Goal: Task Accomplishment & Management: Complete application form

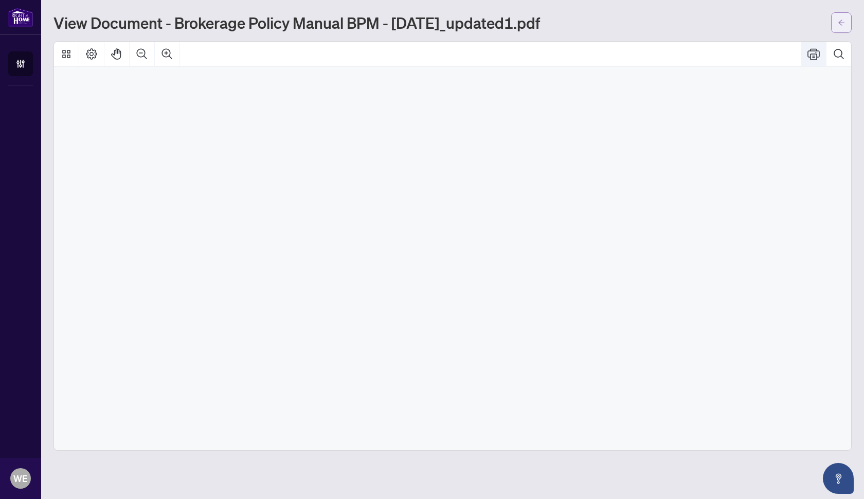
scroll to position [46541, 0]
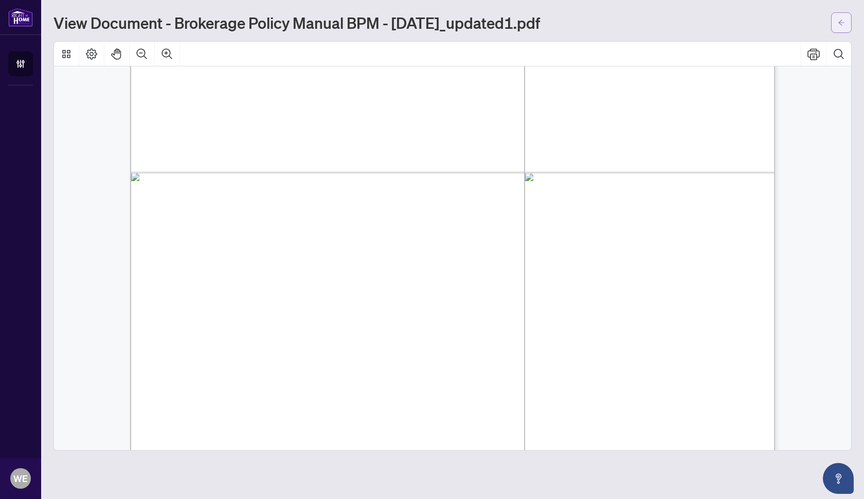
click at [840, 29] on span "button" at bounding box center [841, 22] width 7 height 16
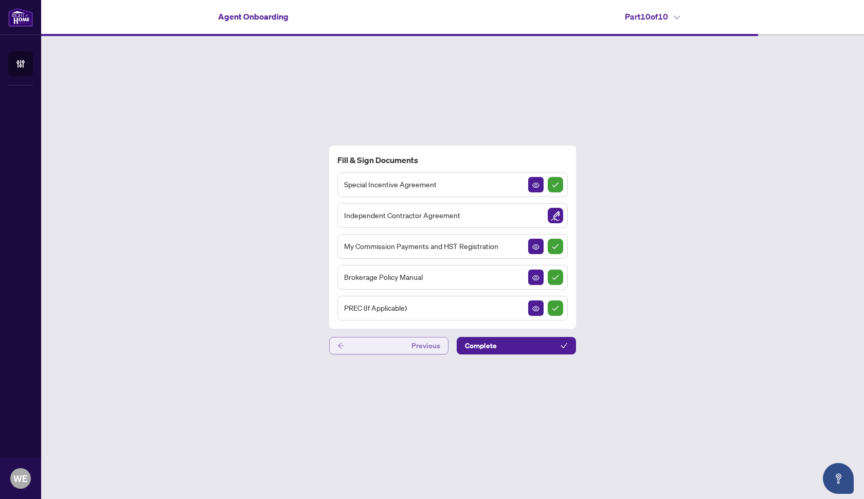
click at [398, 348] on button "Previous" at bounding box center [388, 345] width 119 height 17
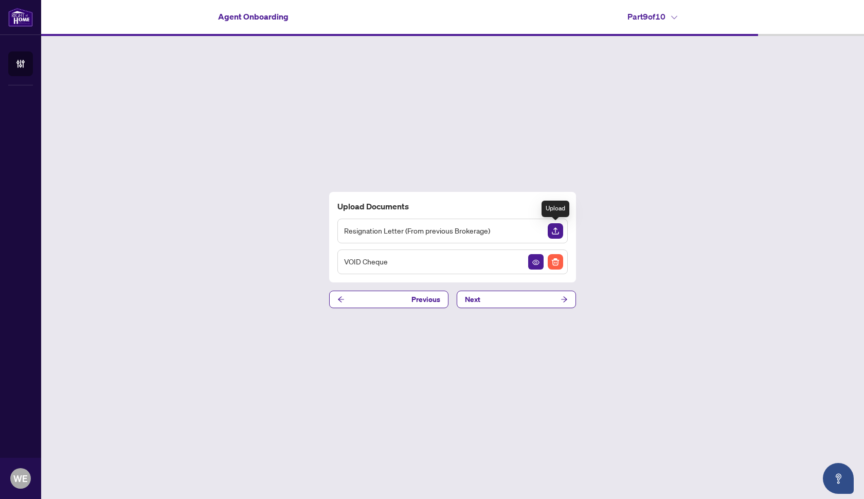
click at [556, 231] on img "Upload Document" at bounding box center [555, 230] width 15 height 15
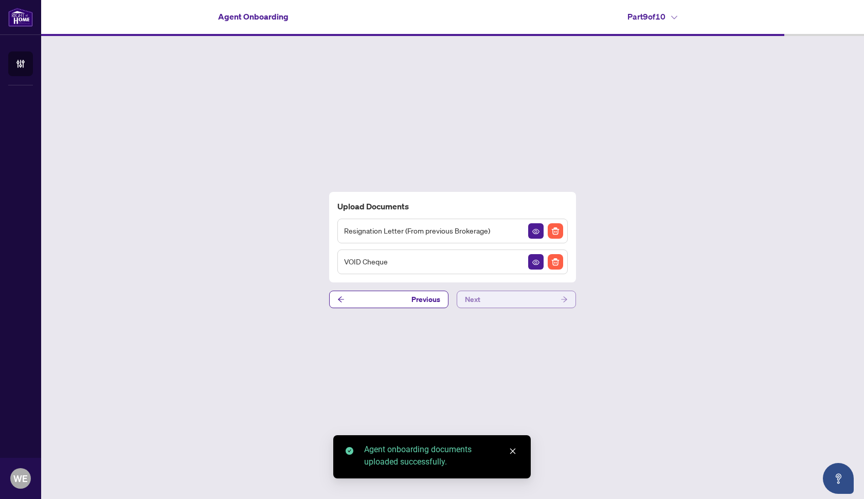
click at [494, 300] on button "Next" at bounding box center [516, 299] width 119 height 17
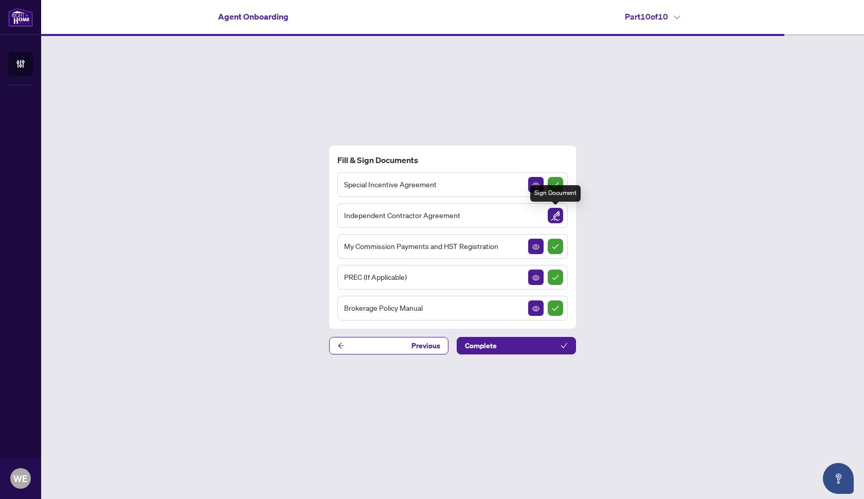
click at [555, 218] on img "Sign Document" at bounding box center [555, 215] width 15 height 15
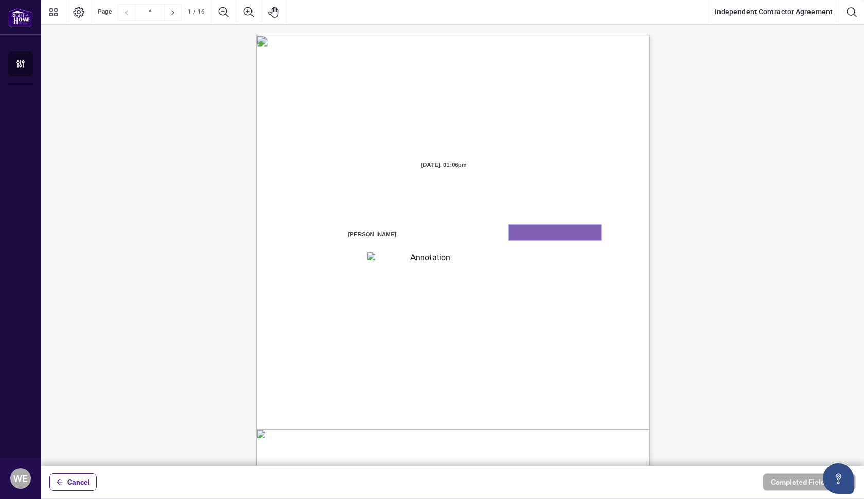
click at [551, 232] on textarea "01K2N7ZVXADQDZS13CP82GTG0Z" at bounding box center [555, 232] width 93 height 15
type textarea "******"
click at [443, 262] on textarea "01K2N800VRNZWEDT7GS4268ZBH" at bounding box center [426, 258] width 118 height 13
type textarea "**********"
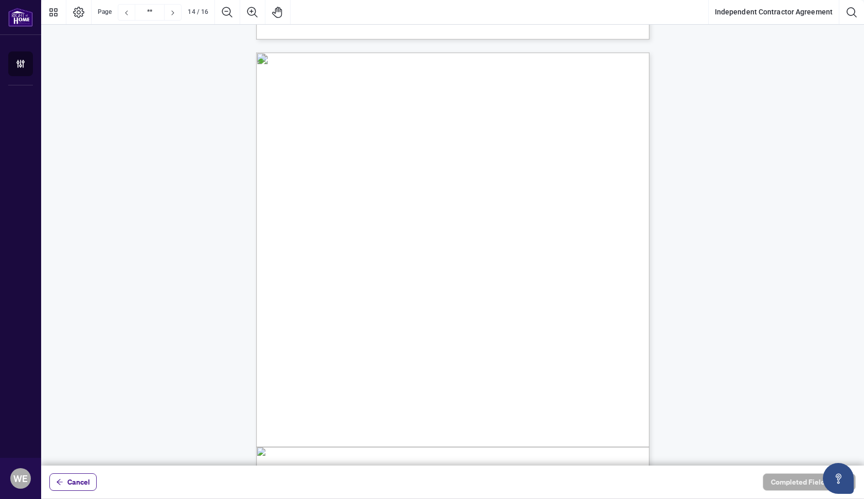
scroll to position [6937, 0]
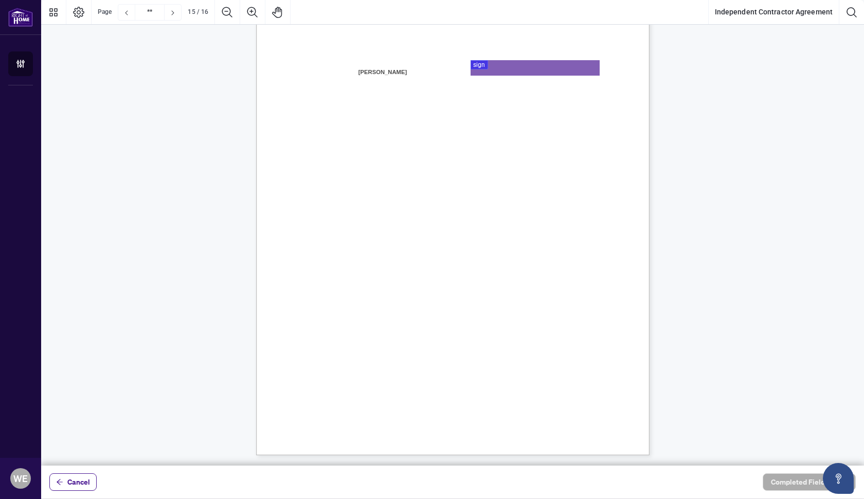
type input "**"
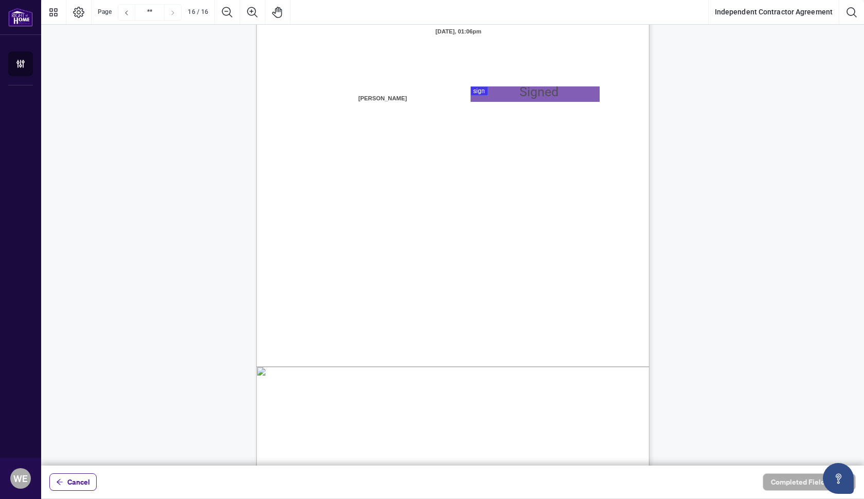
scroll to position [7875, 0]
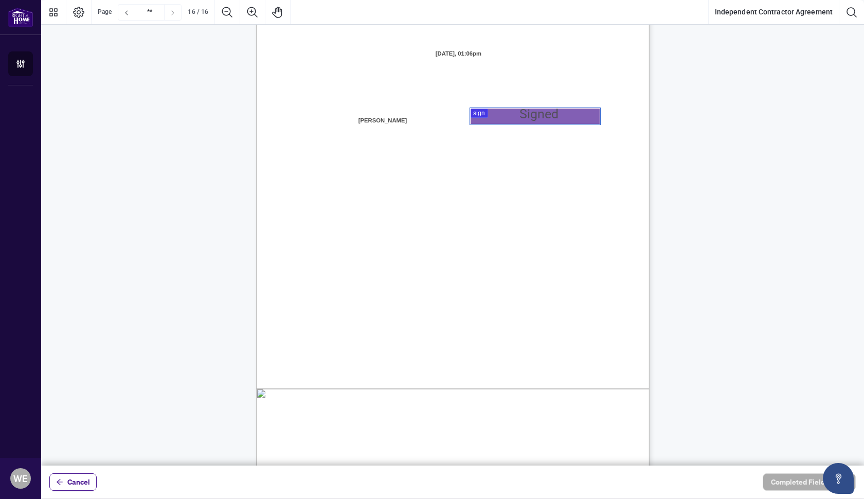
click at [523, 119] on div at bounding box center [452, 233] width 823 height 466
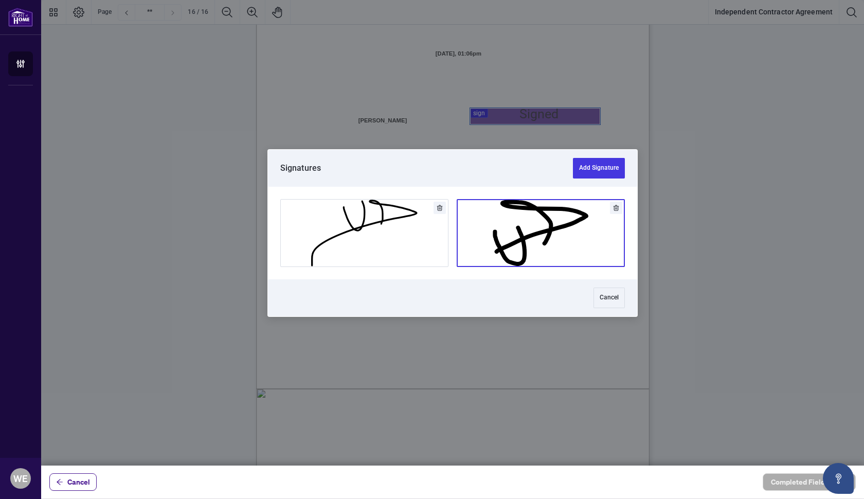
click at [522, 226] on button "Add Signature" at bounding box center [540, 233] width 167 height 67
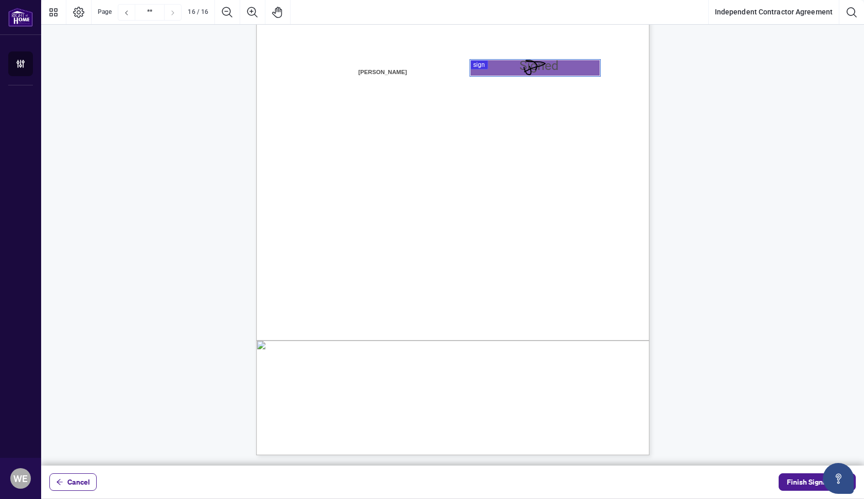
scroll to position [7923, 0]
click at [800, 485] on span "Finish Signing" at bounding box center [810, 482] width 46 height 16
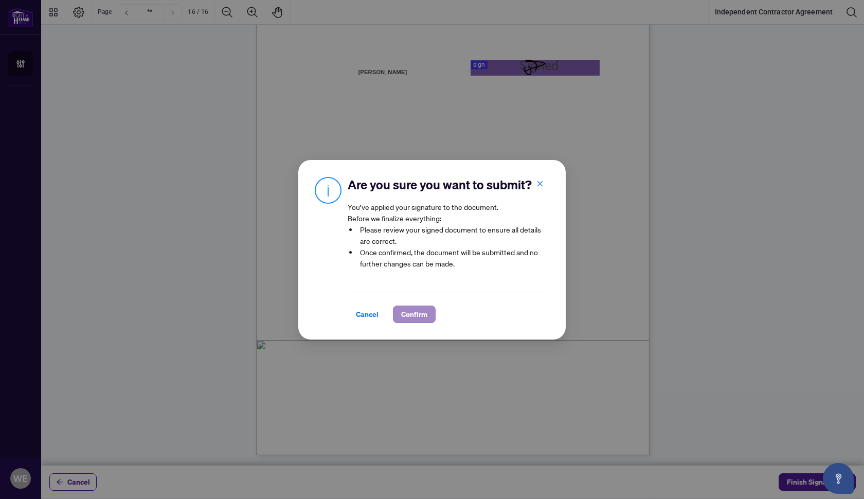
click at [419, 312] on span "Confirm" at bounding box center [414, 314] width 26 height 16
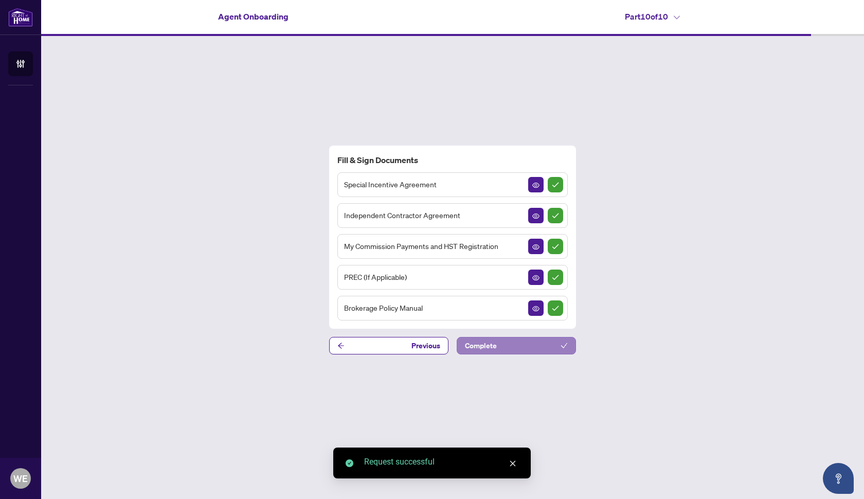
click at [510, 344] on button "Complete" at bounding box center [516, 345] width 119 height 17
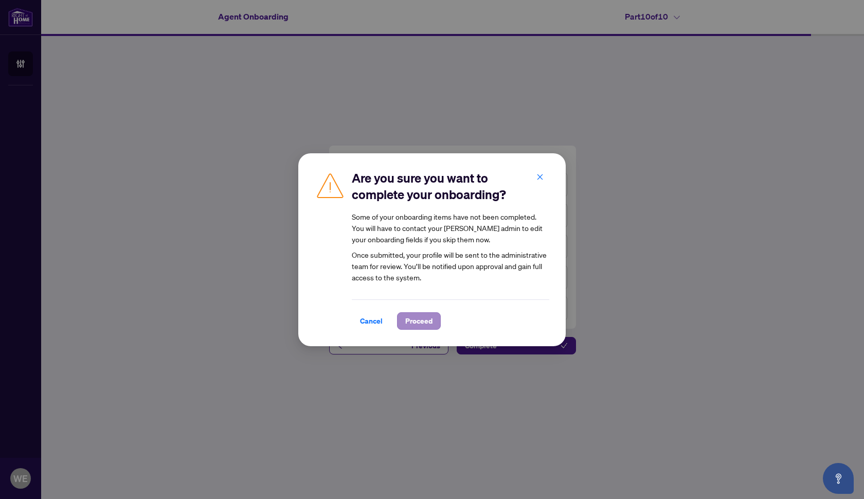
click at [425, 318] on span "Proceed" at bounding box center [418, 321] width 27 height 16
